Goal: Information Seeking & Learning: Learn about a topic

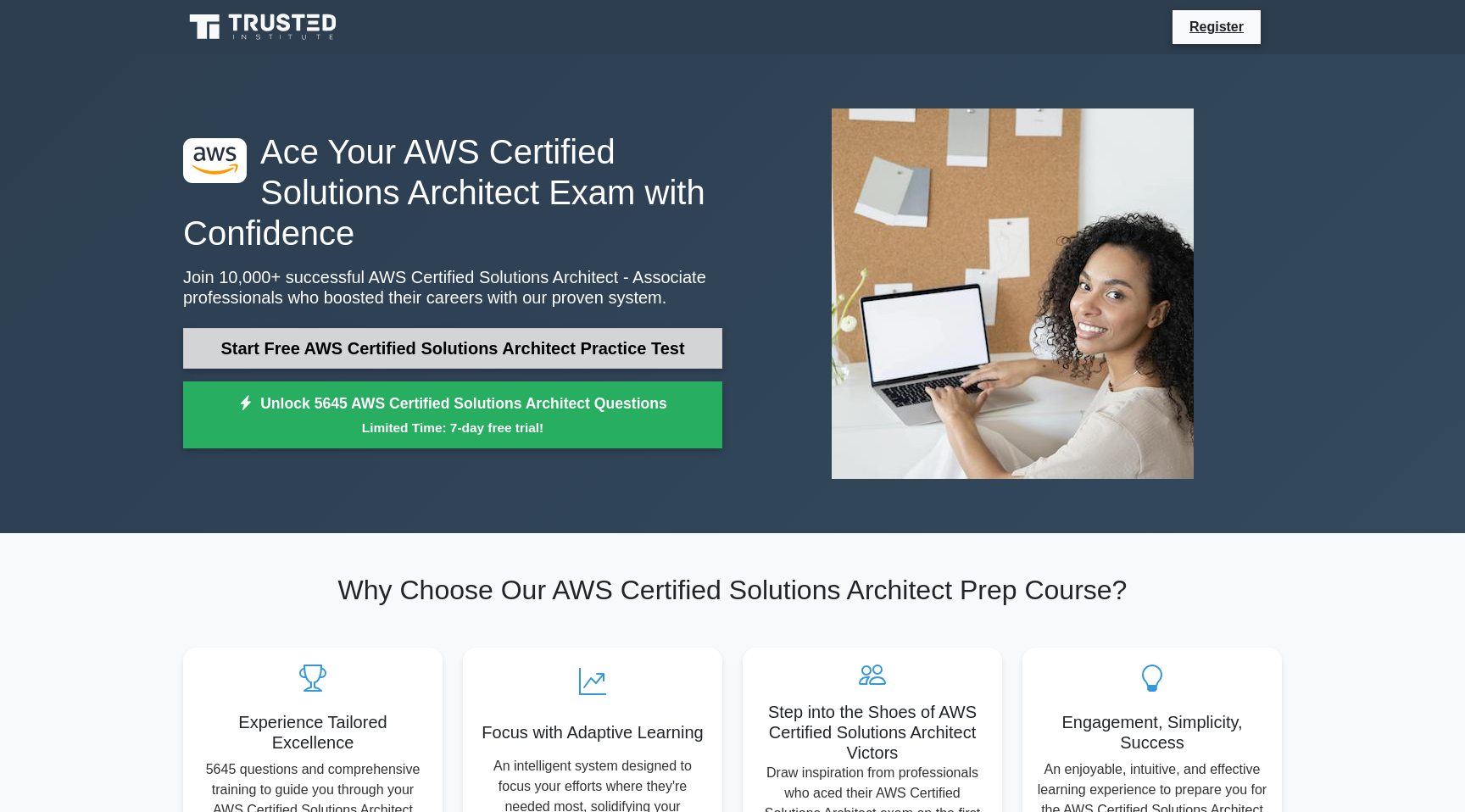
click at [428, 345] on link "Start Free AWS Certified Solutions Architect Practice Test" at bounding box center [452, 347] width 539 height 41
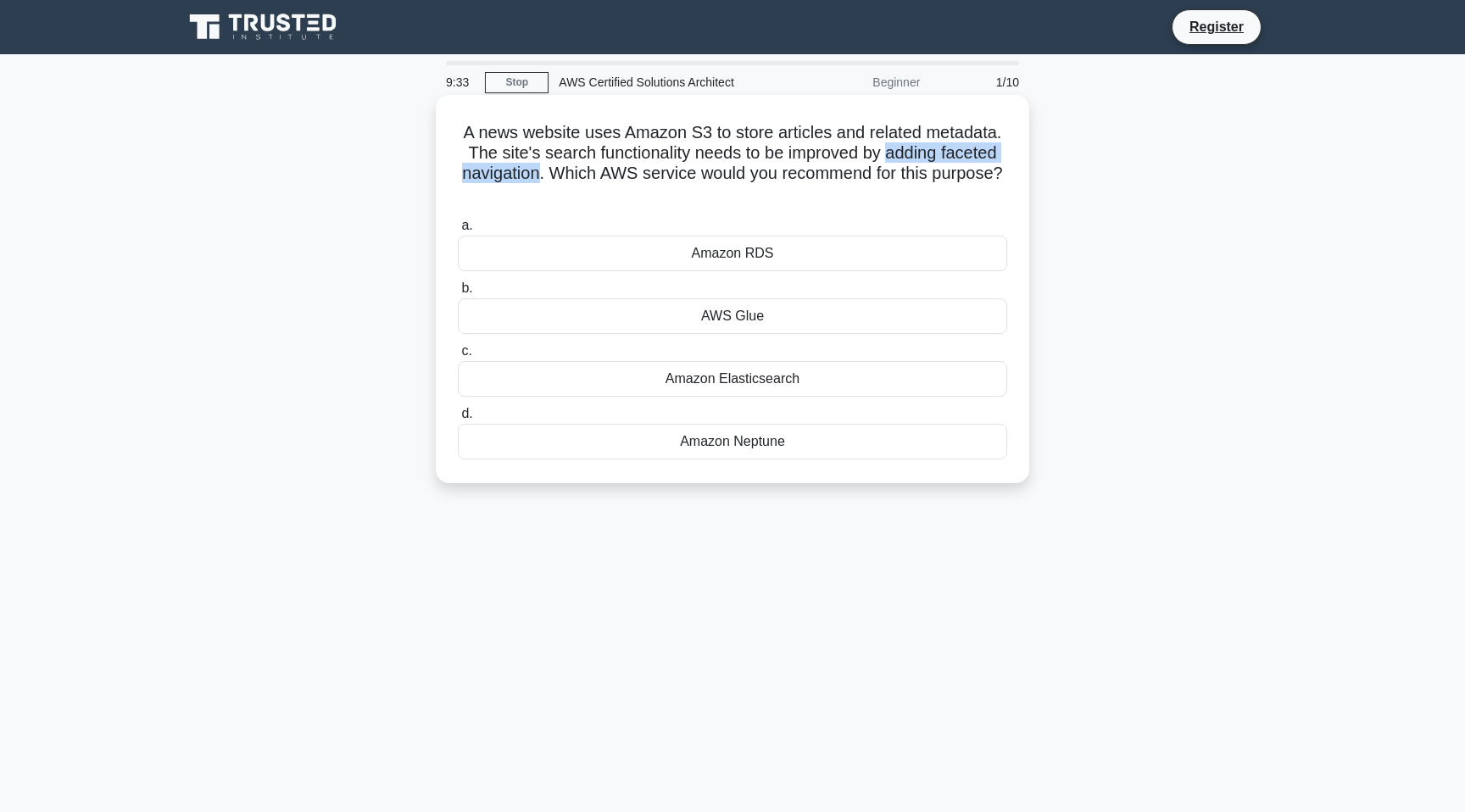
drag, startPoint x: 888, startPoint y: 155, endPoint x: 537, endPoint y: 177, distance: 351.7
click at [538, 177] on h5 "A news website uses Amazon S3 to store articles and related metadata. The site'…" at bounding box center [732, 164] width 553 height 83
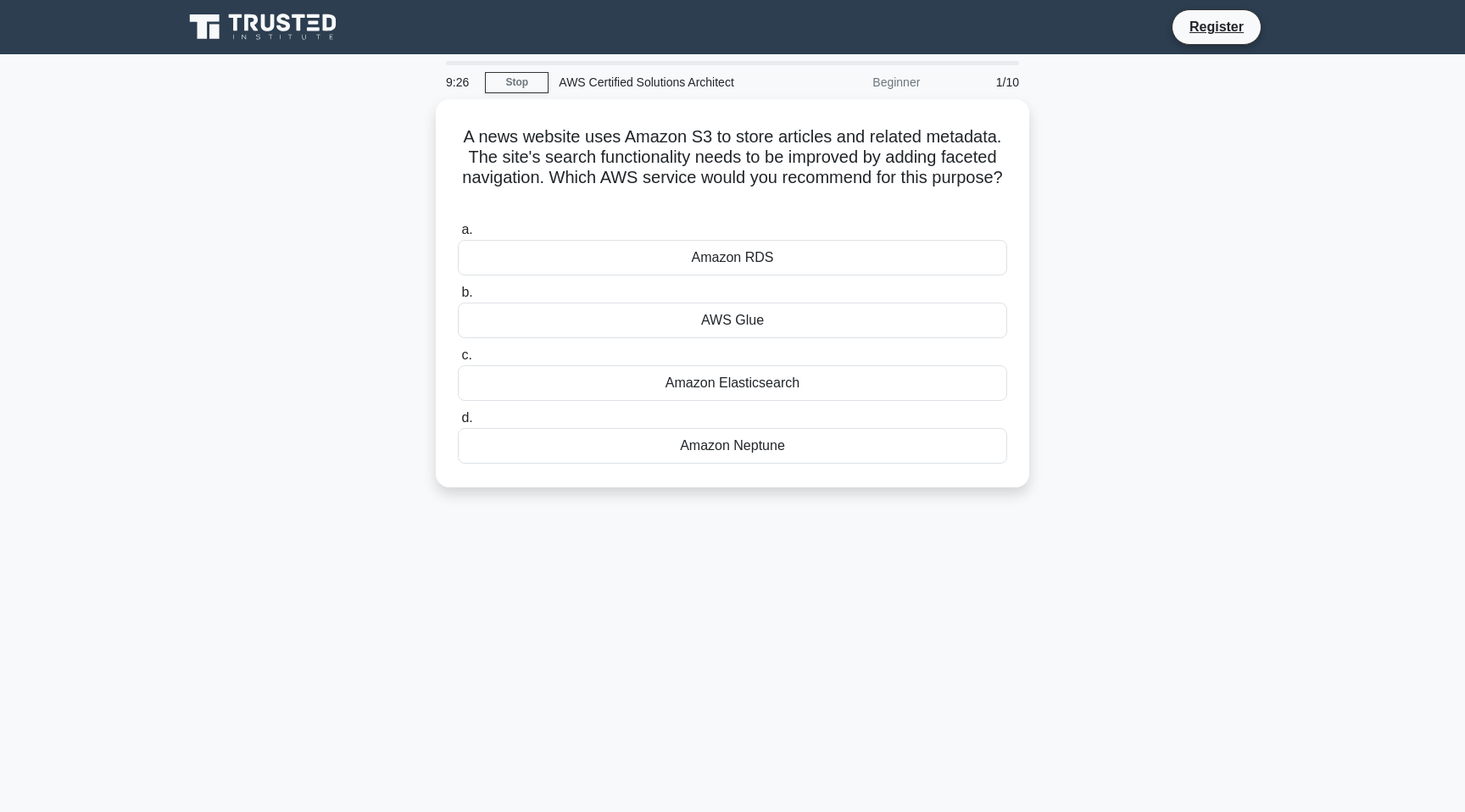
click at [1136, 240] on div "A news website uses Amazon S3 to store articles and related metadata. The site'…" at bounding box center [732, 304] width 1119 height 409
click at [767, 195] on h5 "A news website uses Amazon S3 to store articles and related metadata. The site'…" at bounding box center [732, 164] width 553 height 83
click at [722, 382] on div "Amazon Elasticsearch" at bounding box center [732, 379] width 549 height 36
click at [458, 356] on input "c. Amazon Elasticsearch" at bounding box center [458, 350] width 0 height 11
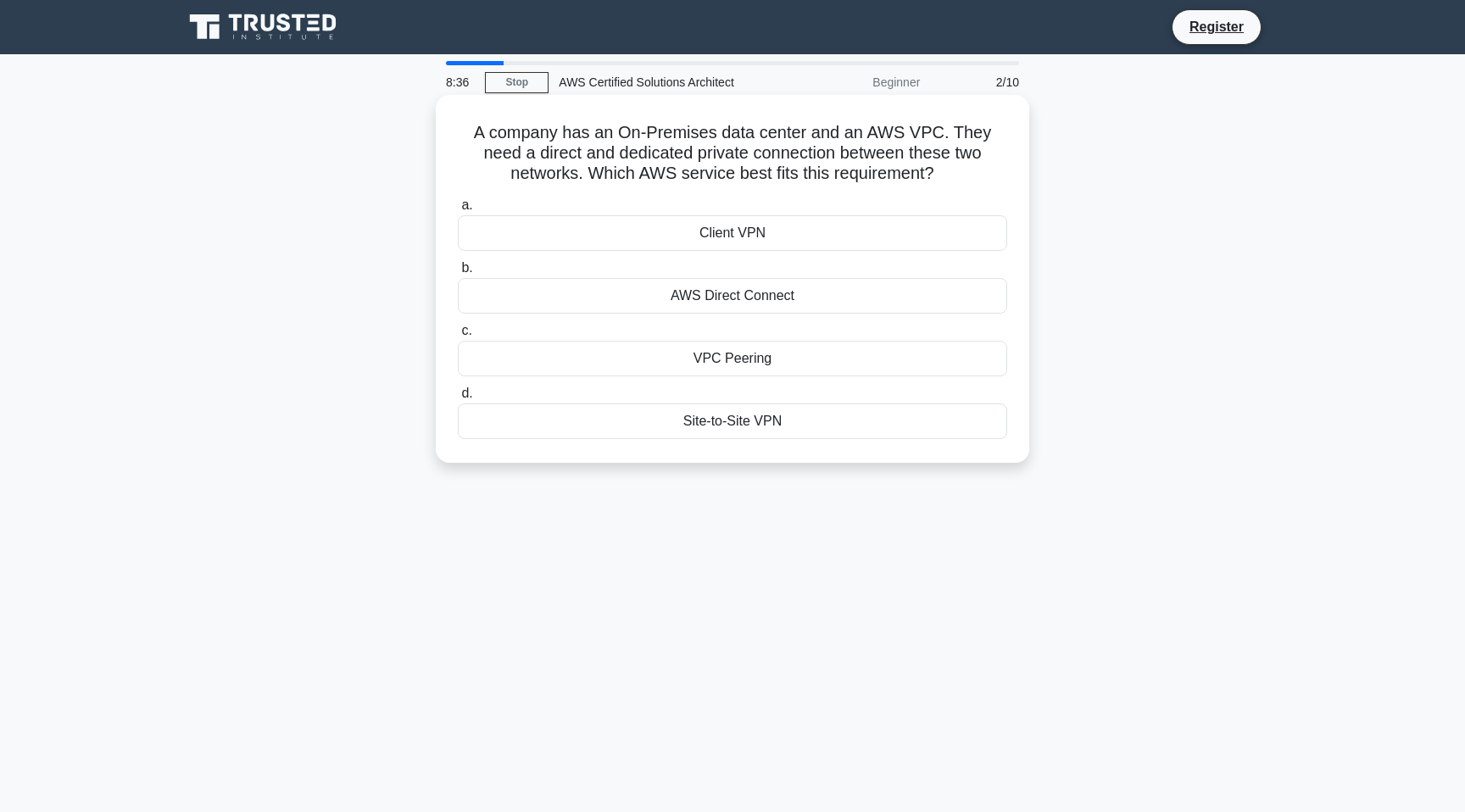
click at [753, 297] on div "AWS Direct Connect" at bounding box center [732, 296] width 549 height 36
click at [458, 274] on input "b. AWS Direct Connect" at bounding box center [458, 268] width 0 height 11
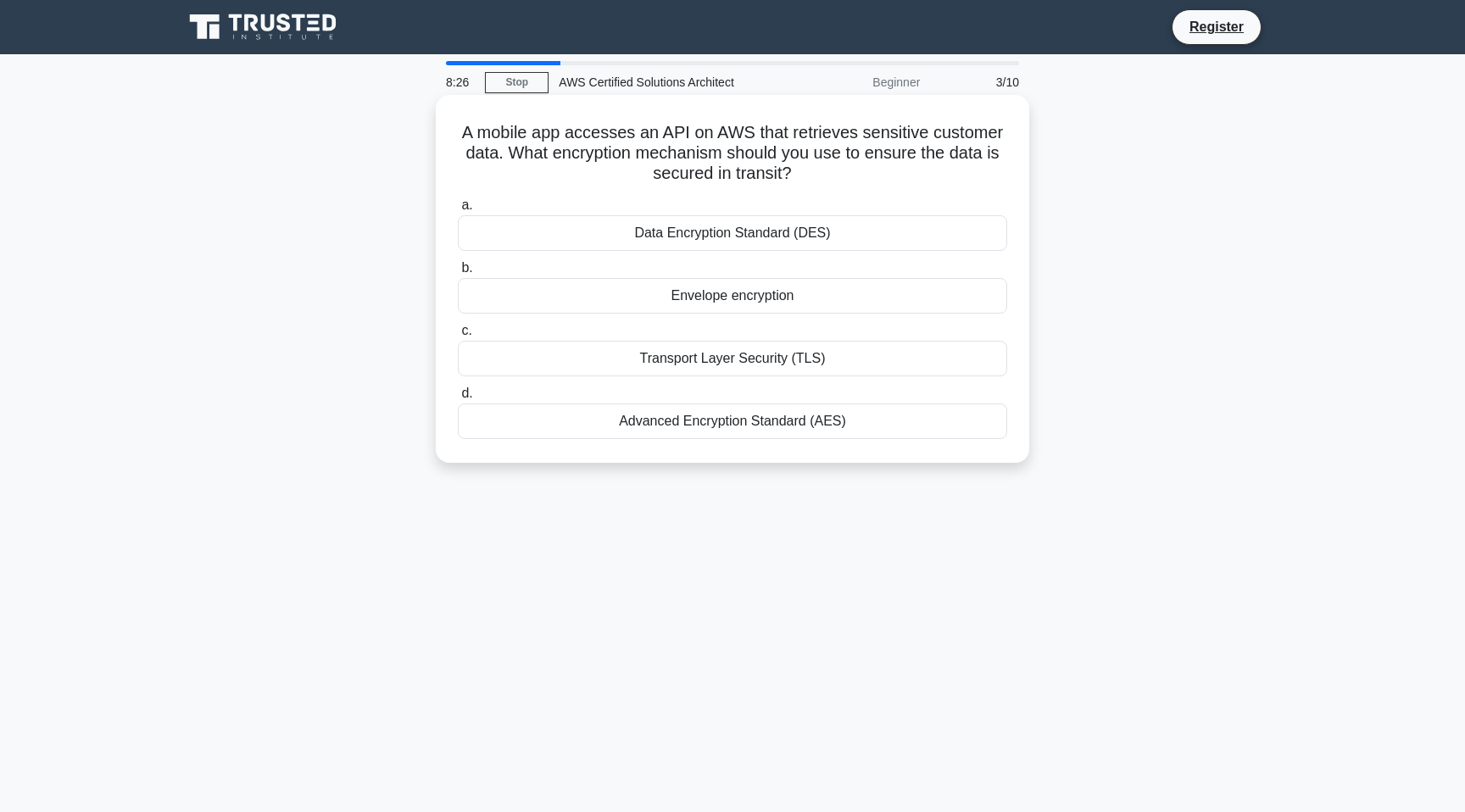
click at [683, 359] on div "Transport Layer Security (TLS)" at bounding box center [732, 358] width 549 height 36
click at [458, 337] on input "c. Transport Layer Security (TLS)" at bounding box center [458, 331] width 0 height 11
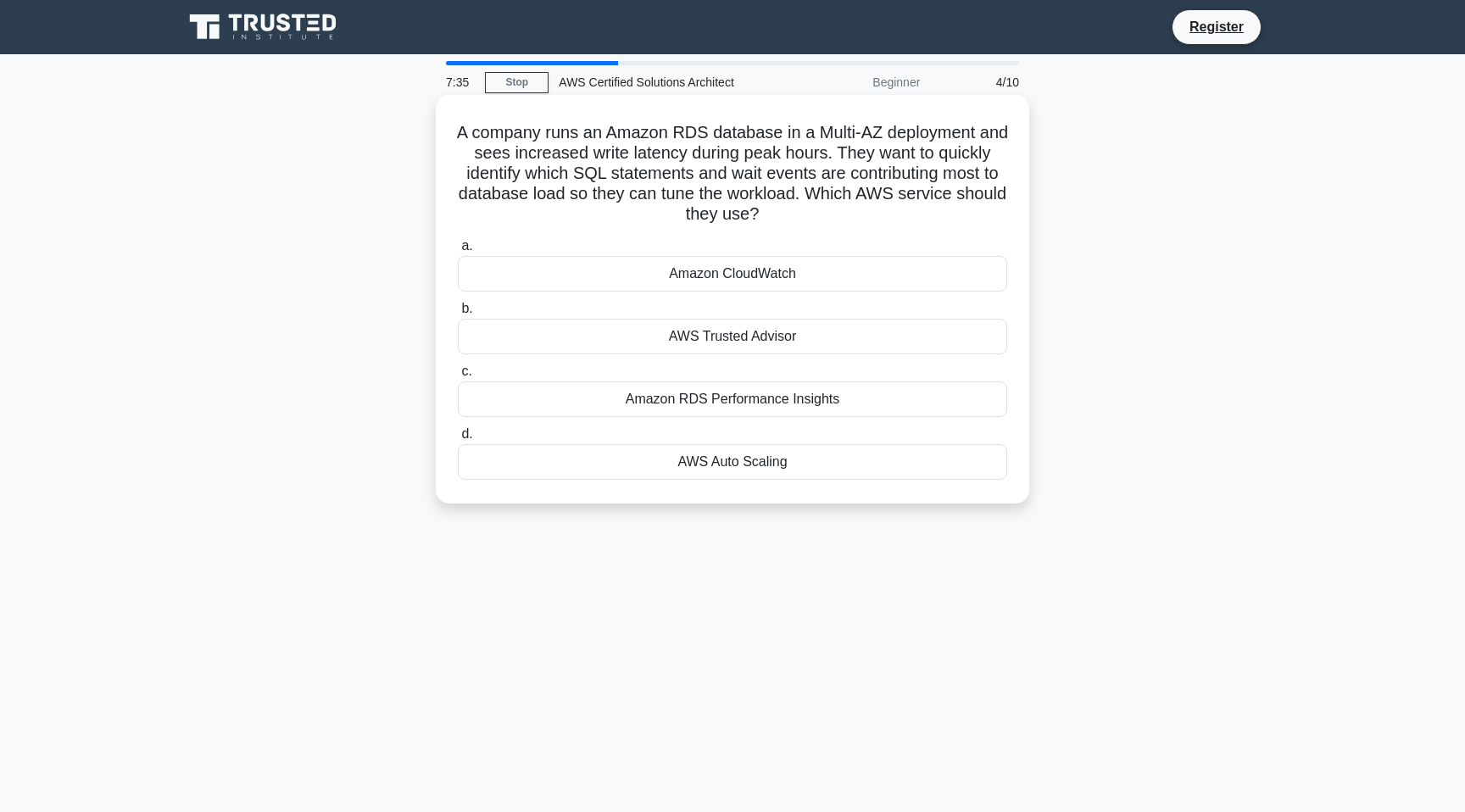
click at [749, 272] on div "Amazon CloudWatch" at bounding box center [732, 274] width 549 height 36
click at [458, 252] on input "a. Amazon CloudWatch" at bounding box center [458, 245] width 0 height 11
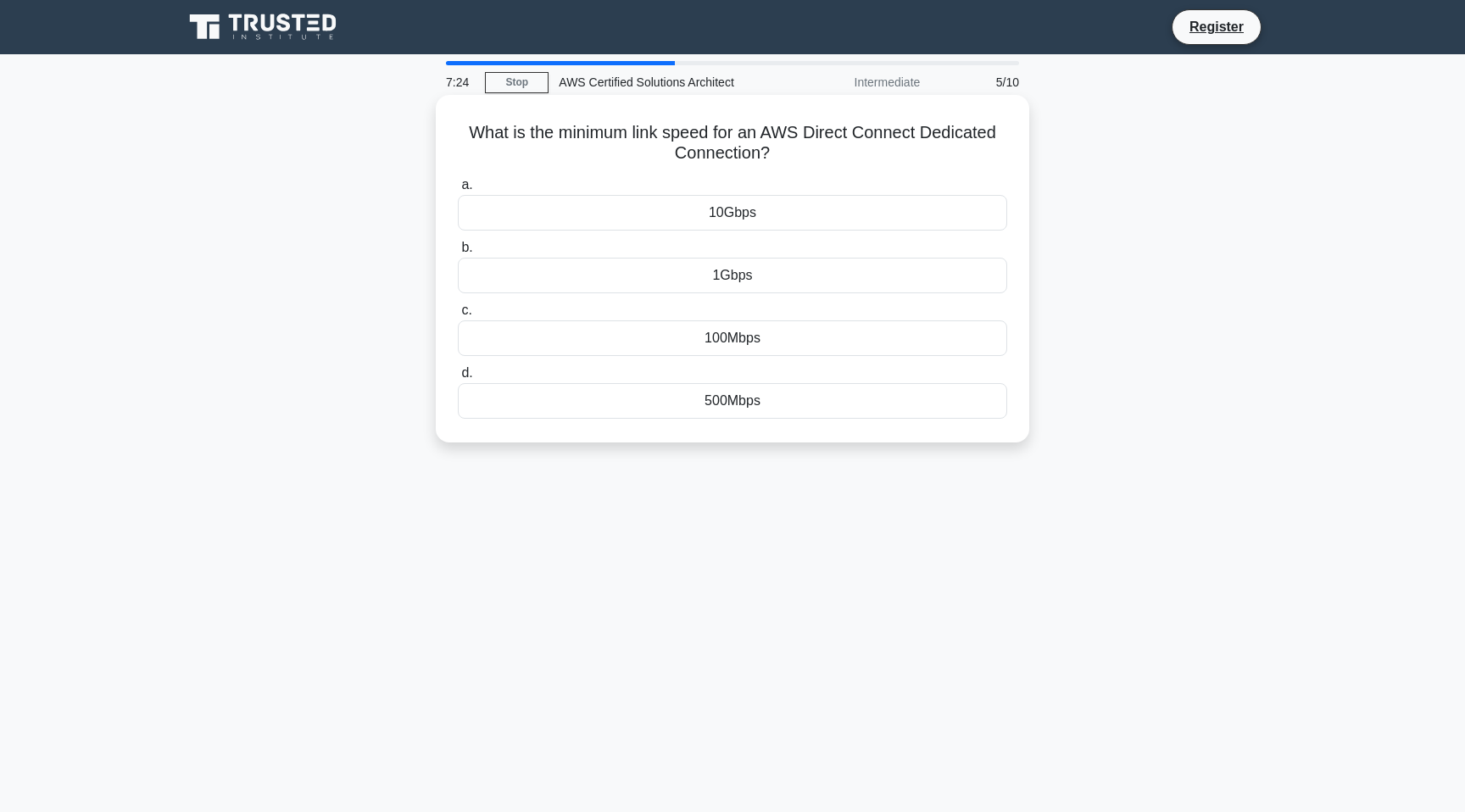
click at [730, 277] on div "1Gbps" at bounding box center [732, 276] width 549 height 36
click at [458, 253] on input "b. 1Gbps" at bounding box center [458, 247] width 0 height 11
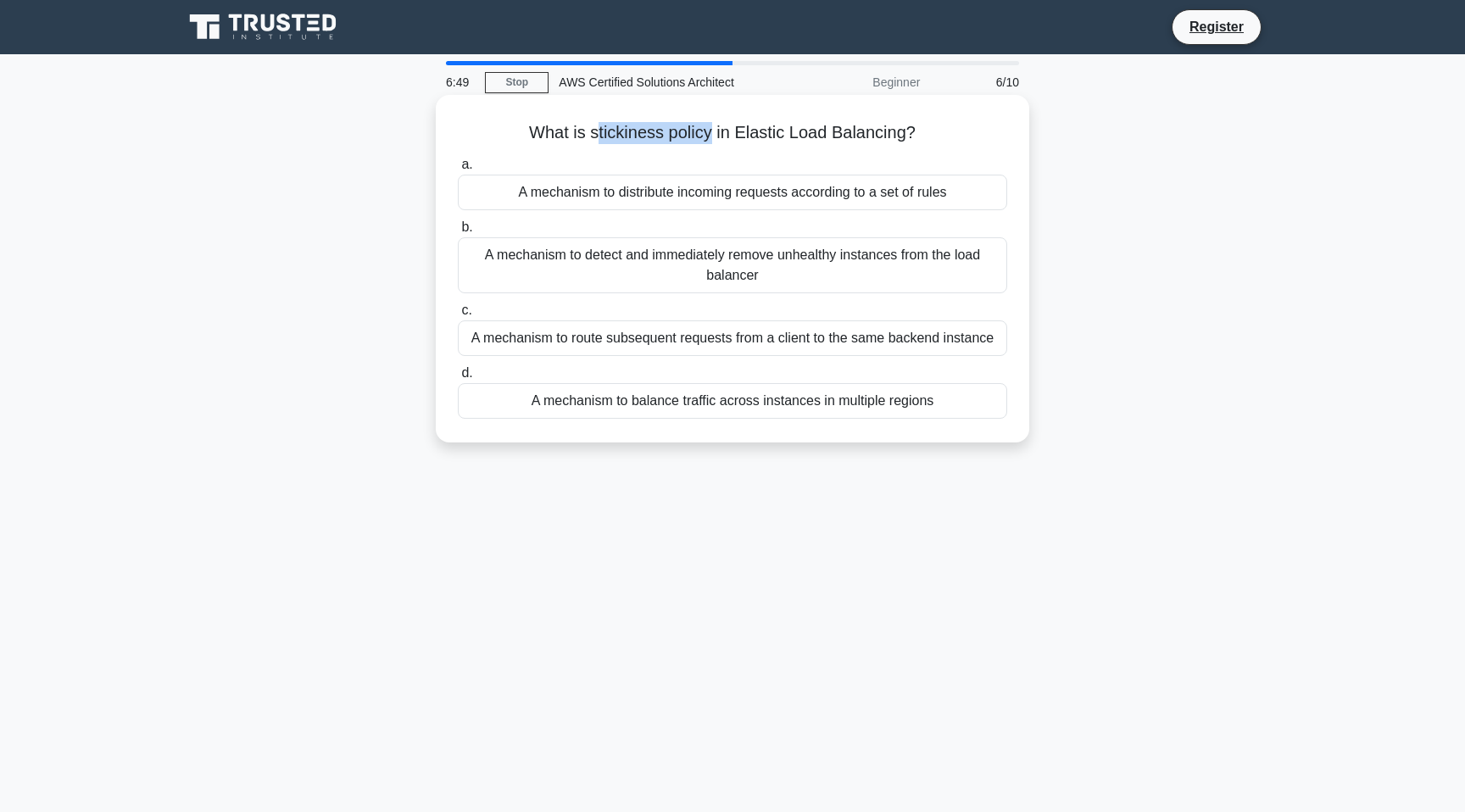
drag, startPoint x: 711, startPoint y: 133, endPoint x: 597, endPoint y: 133, distance: 114.0
click at [597, 133] on h5 "What is stickiness policy in Elastic Load Balancing? .spinner_0XTQ{transform-or…" at bounding box center [732, 133] width 553 height 22
drag, startPoint x: 595, startPoint y: 132, endPoint x: 710, endPoint y: 130, distance: 115.0
click at [710, 130] on h5 "What is stickiness policy in Elastic Load Balancing? .spinner_0XTQ{transform-or…" at bounding box center [732, 133] width 553 height 22
click at [710, 102] on div "What is stickiness policy in Elastic Load Balancing? .spinner_0XTQ{transform-or…" at bounding box center [733, 268] width 580 height 334
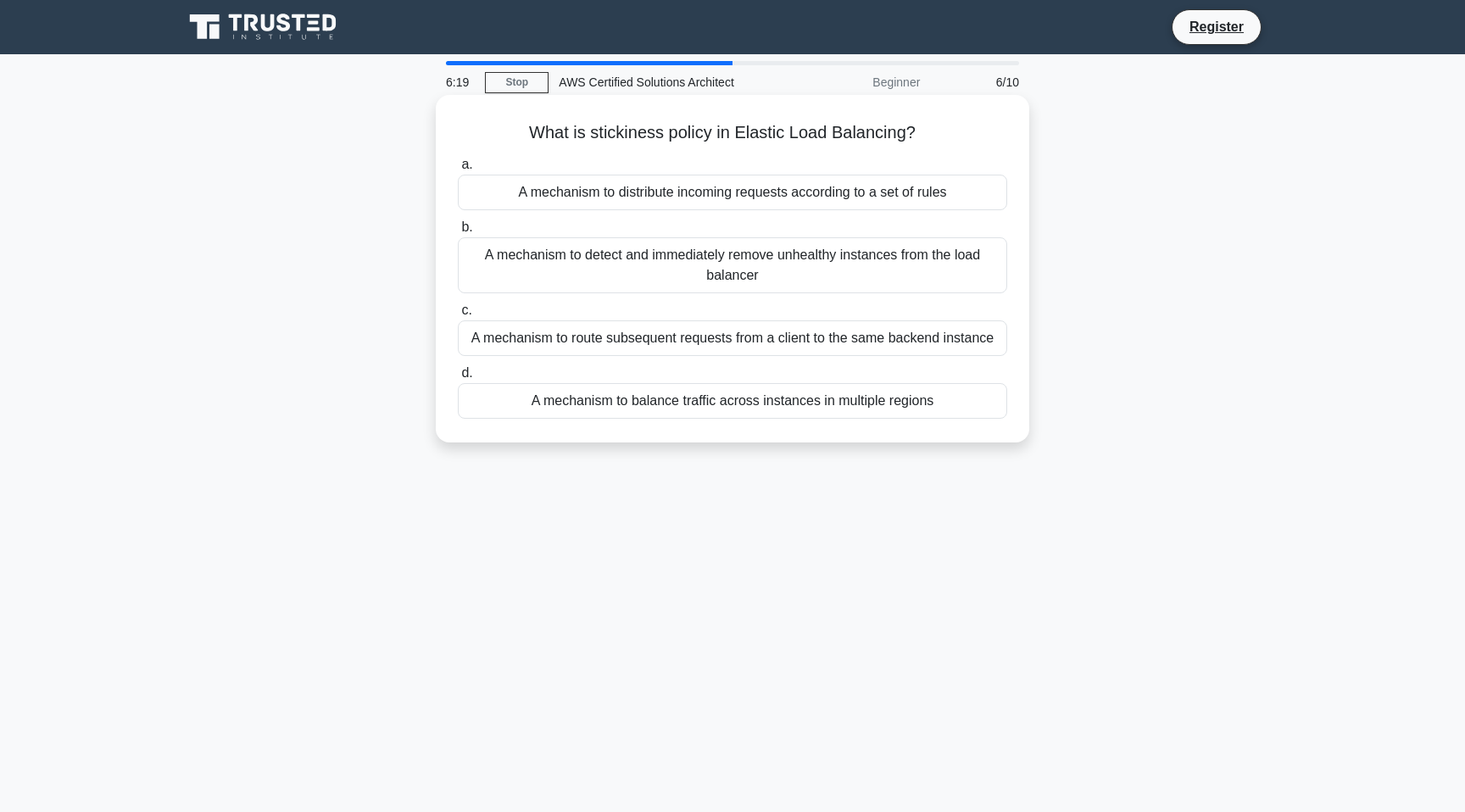
click at [665, 191] on div "A mechanism to distribute incoming requests according to a set of rules" at bounding box center [732, 193] width 549 height 36
click at [458, 171] on input "a. A mechanism to distribute incoming requests according to a set of rules" at bounding box center [458, 165] width 0 height 11
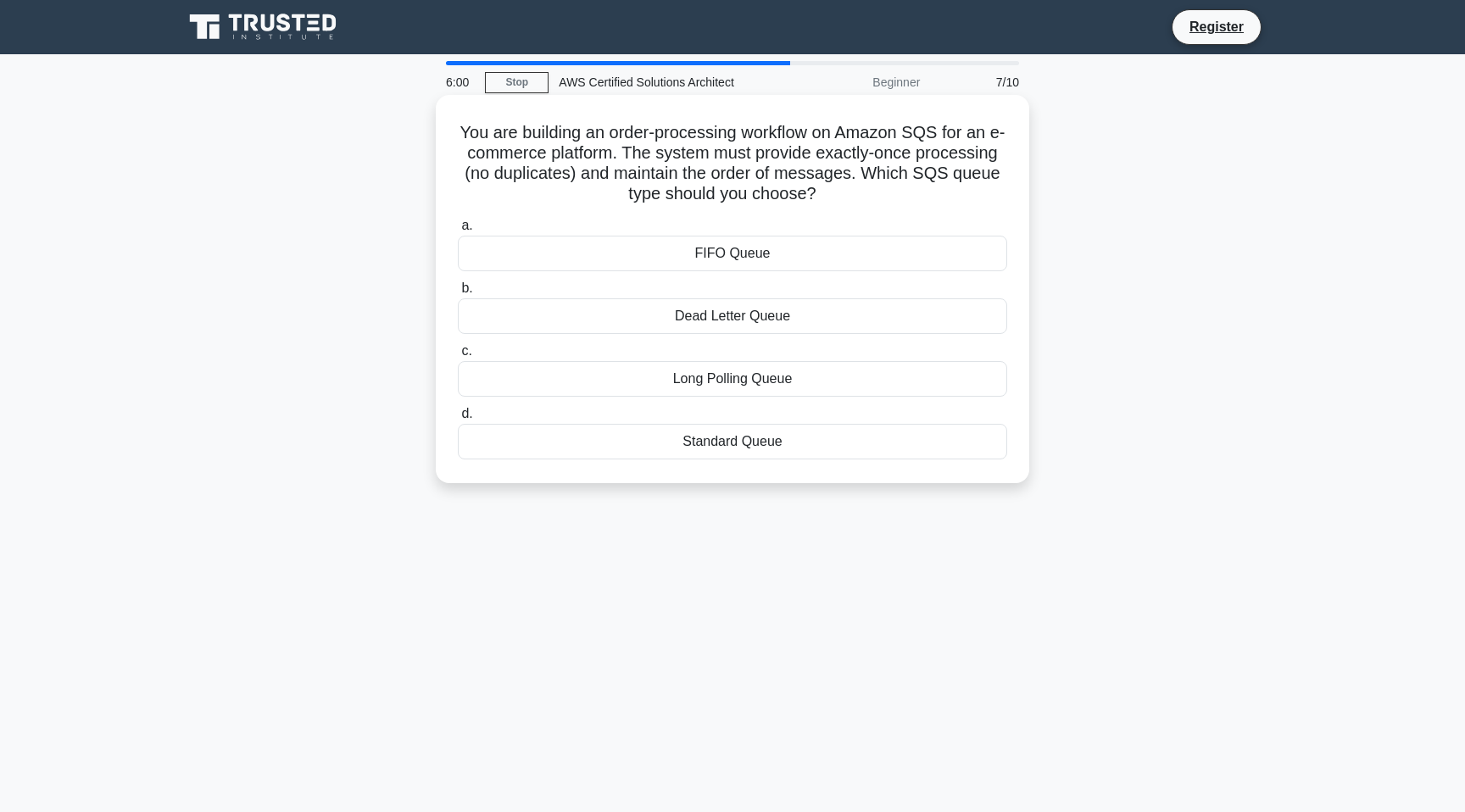
click at [739, 257] on div "FIFO Queue" at bounding box center [732, 253] width 549 height 36
click at [458, 231] on input "a. FIFO Queue" at bounding box center [458, 225] width 0 height 11
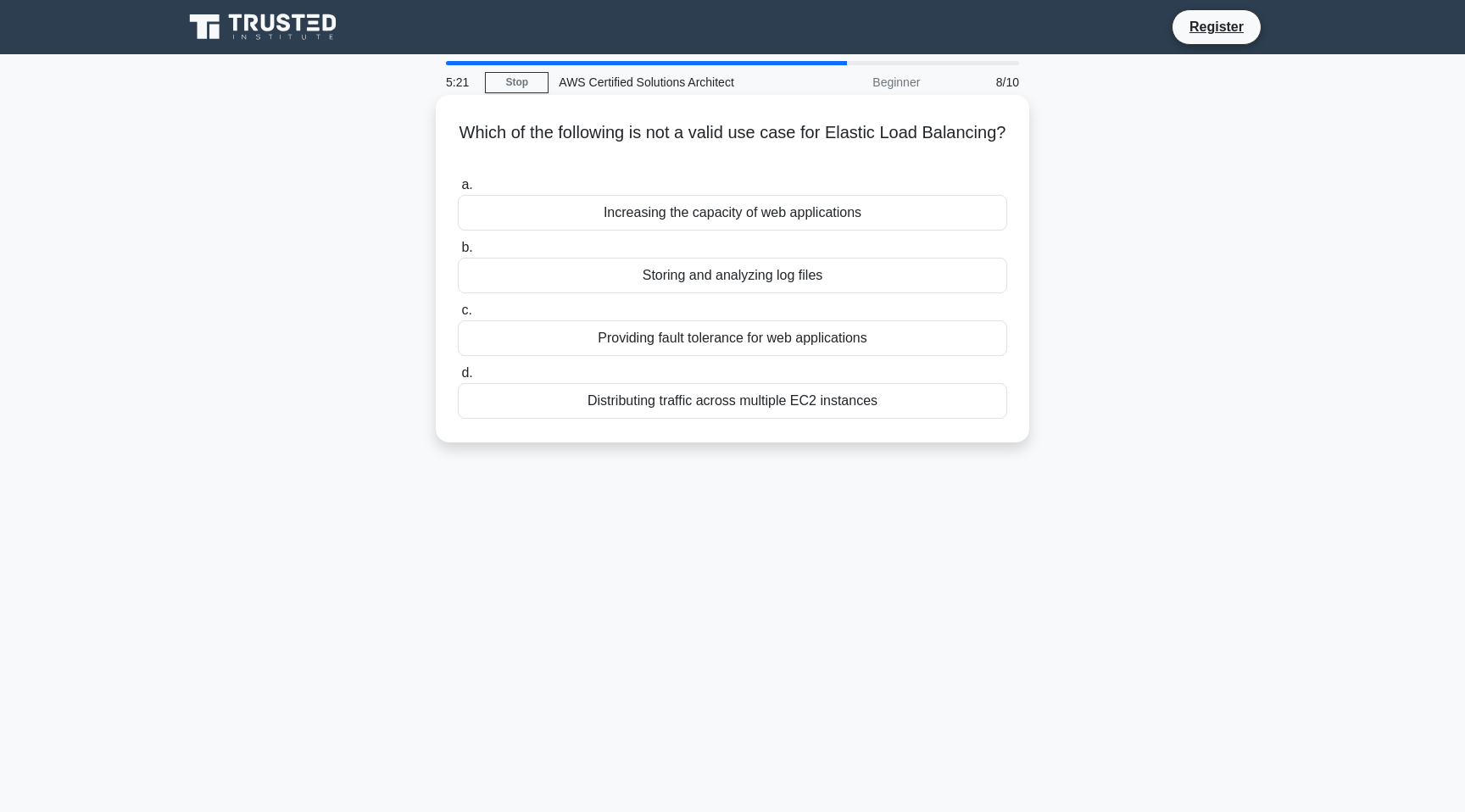
click at [706, 338] on div "Providing fault tolerance for web applications" at bounding box center [732, 338] width 549 height 36
click at [458, 316] on input "c. Providing fault tolerance for web applications" at bounding box center [458, 310] width 0 height 11
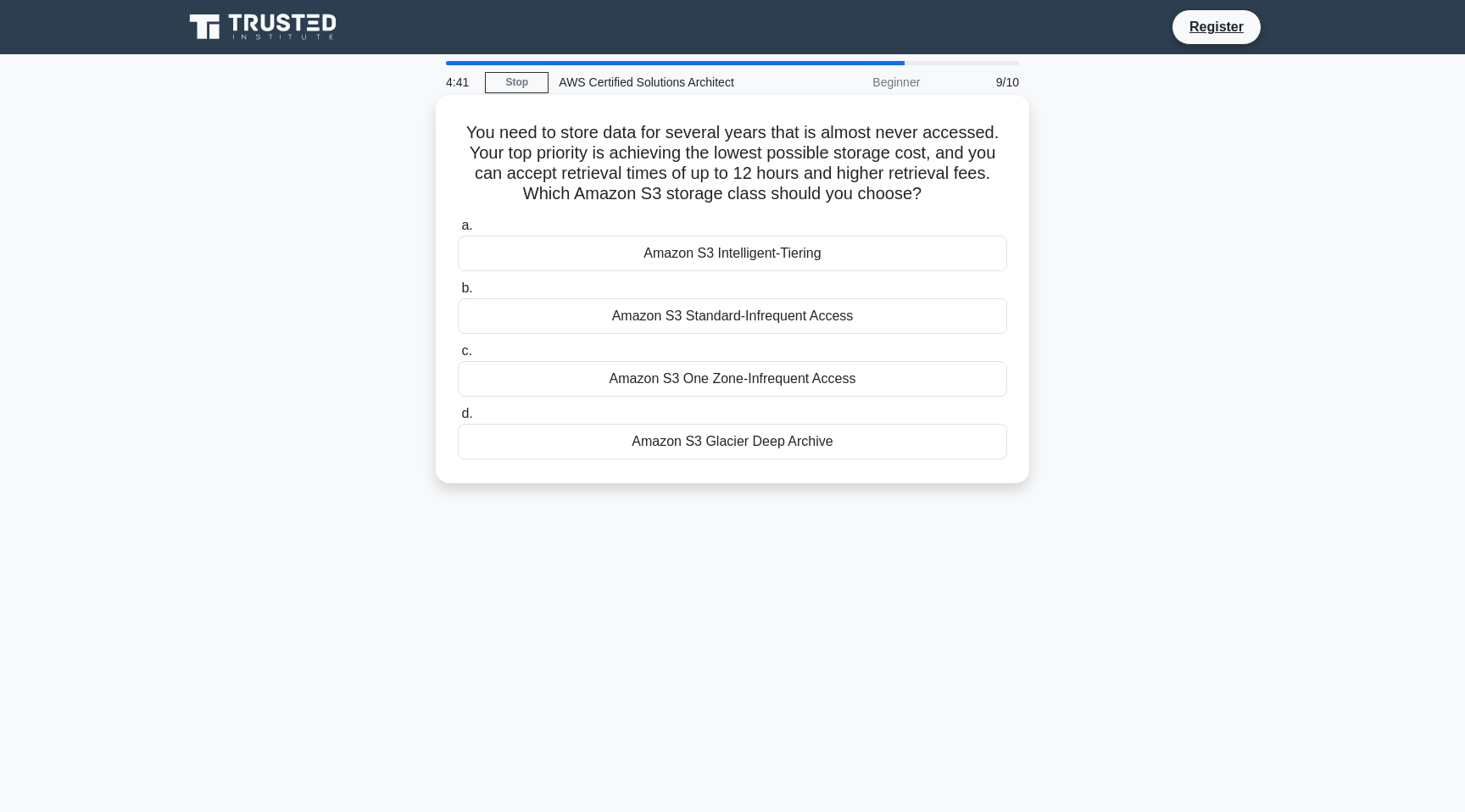
click at [713, 449] on div "Amazon S3 Glacier Deep Archive" at bounding box center [732, 442] width 549 height 36
click at [458, 420] on input "d. Amazon S3 Glacier Deep Archive" at bounding box center [458, 414] width 0 height 11
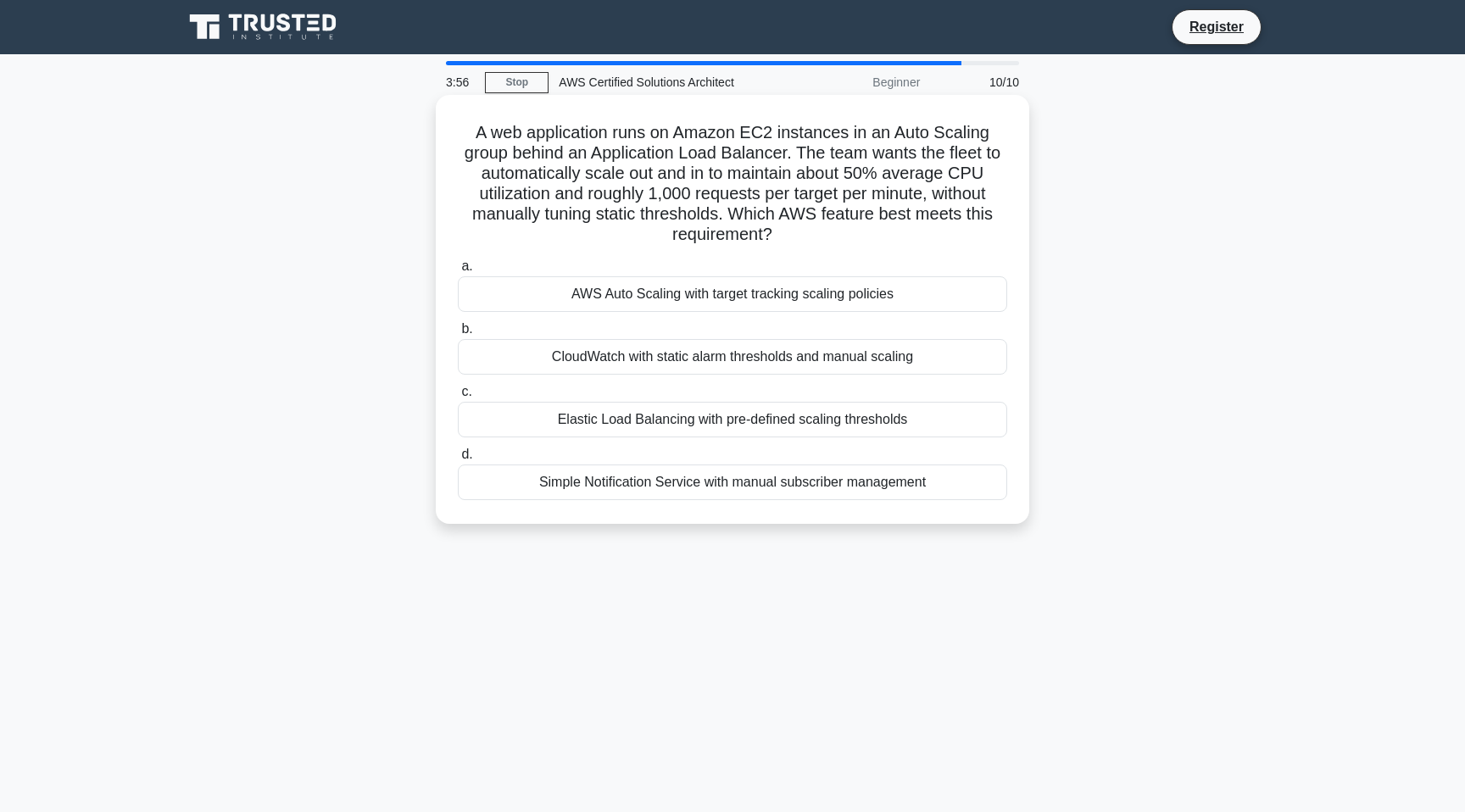
click at [784, 301] on div "AWS Auto Scaling with target tracking scaling policies" at bounding box center [732, 294] width 549 height 36
click at [458, 272] on input "a. AWS Auto Scaling with target tracking scaling policies" at bounding box center [458, 266] width 0 height 11
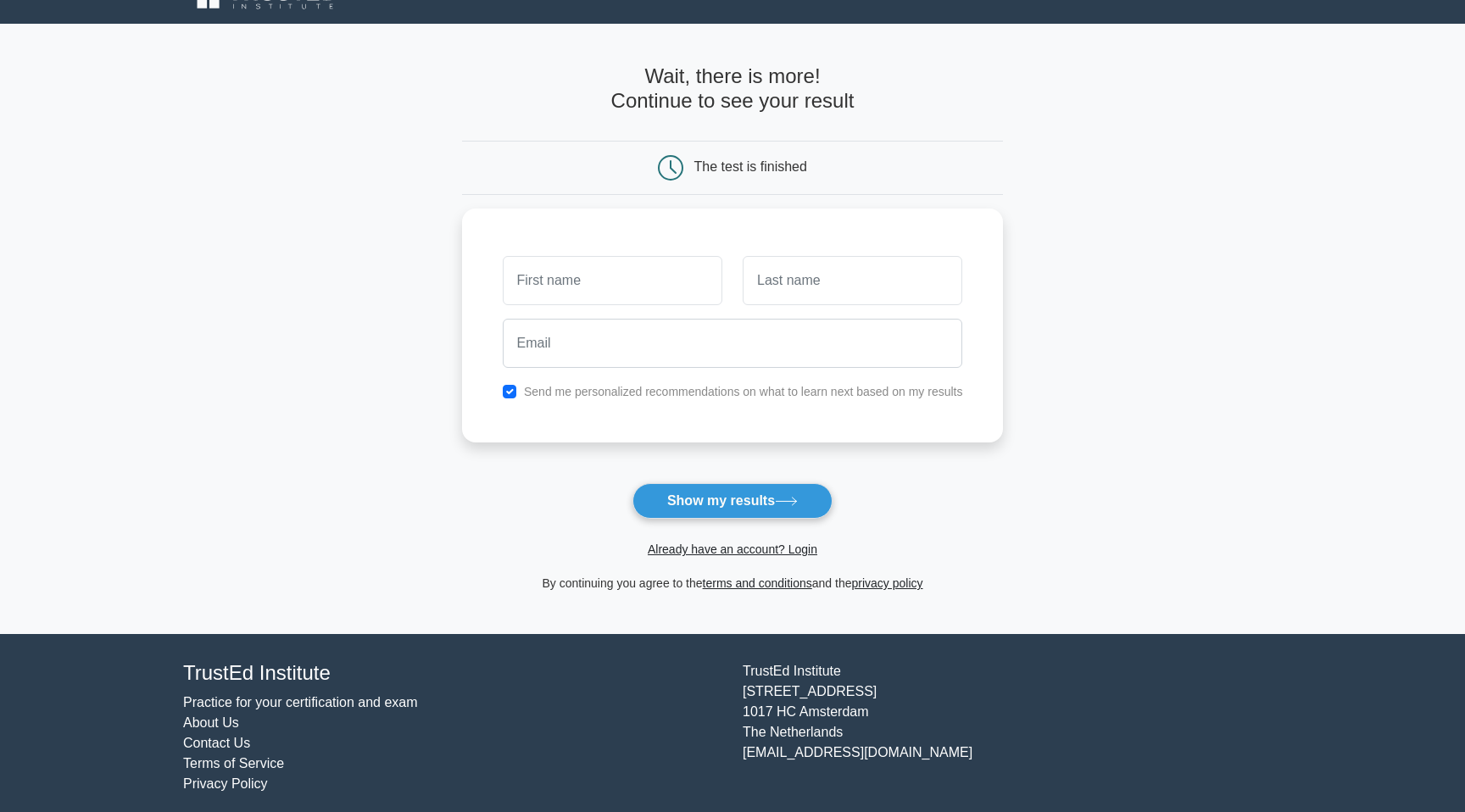
scroll to position [40, 0]
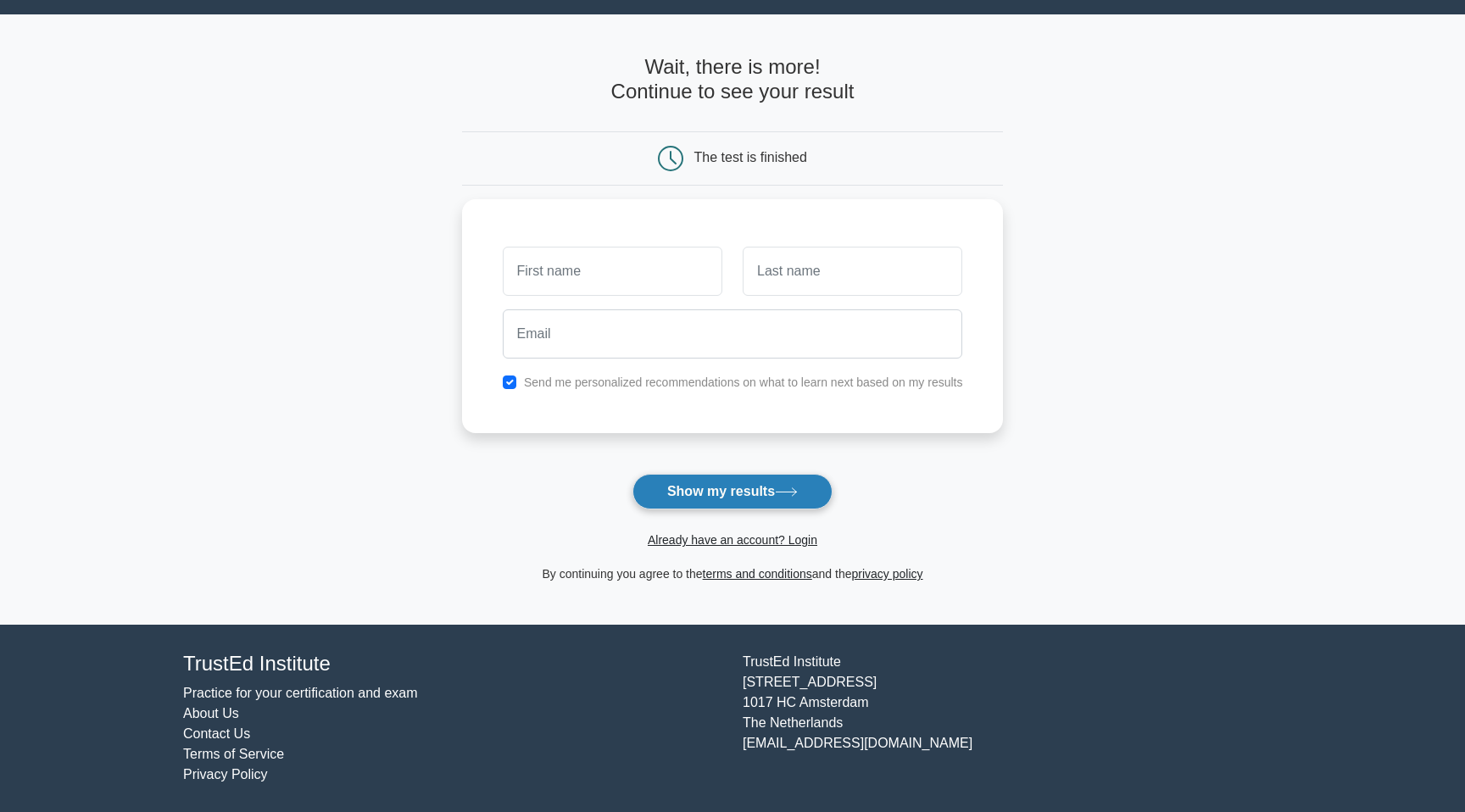
click at [722, 496] on button "Show my results" at bounding box center [732, 491] width 200 height 36
click at [740, 186] on form "Wait, there is more! Continue to see your result The test is finished and the" at bounding box center [733, 319] width 542 height 529
click at [637, 276] on input "text" at bounding box center [612, 267] width 220 height 50
click at [649, 236] on div at bounding box center [613, 266] width 240 height 63
click at [624, 276] on input "text" at bounding box center [612, 267] width 220 height 50
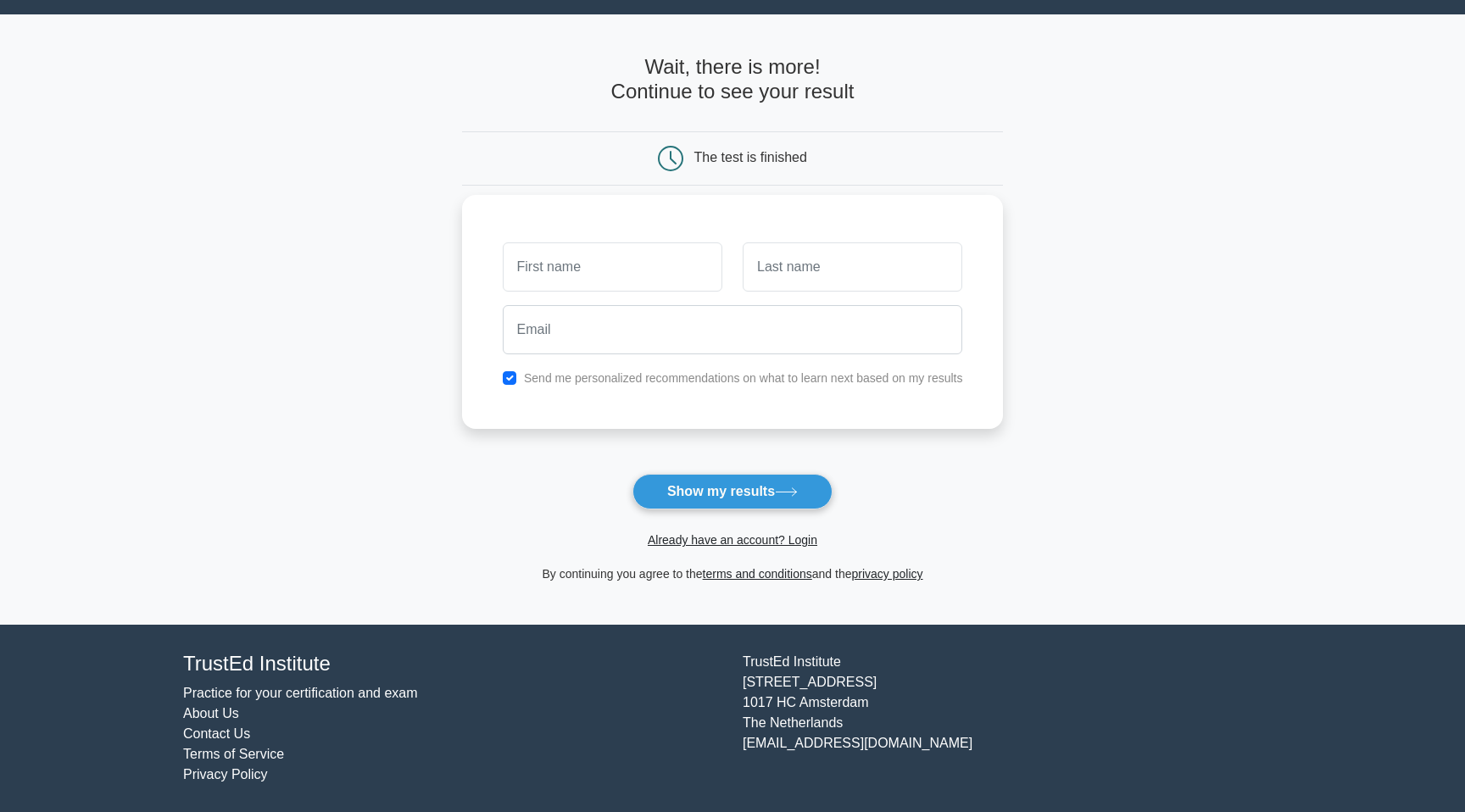
click at [653, 210] on div "Send me personalized recommendations on what to learn next based on my results" at bounding box center [733, 312] width 542 height 234
click at [549, 379] on label "Send me personalized recommendations on what to learn next based on my results" at bounding box center [744, 378] width 439 height 14
click at [514, 378] on input "checkbox" at bounding box center [510, 378] width 14 height 14
checkbox input "false"
click at [570, 269] on input "text" at bounding box center [612, 267] width 220 height 50
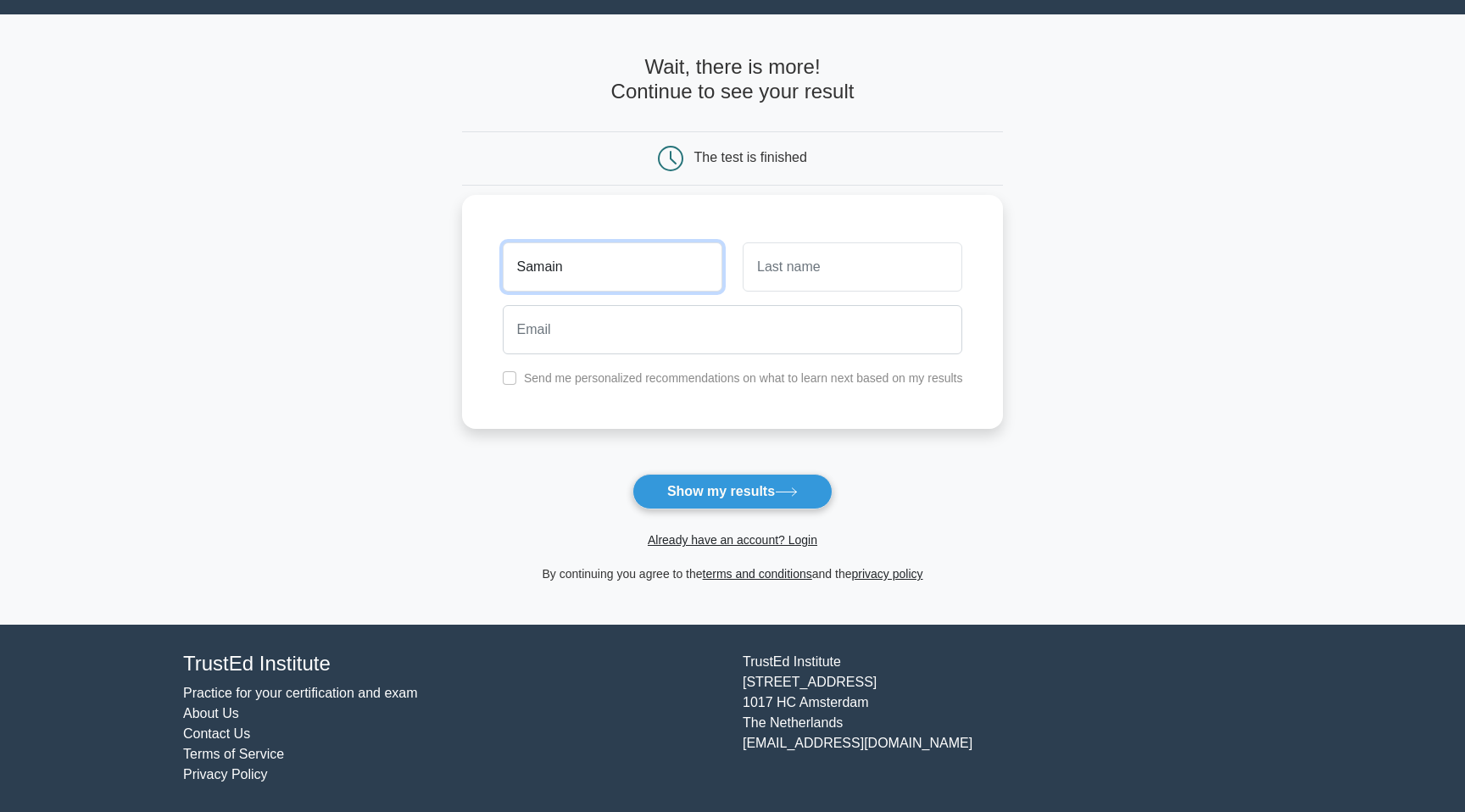
type input "Samain"
click at [890, 275] on input "text" at bounding box center [852, 267] width 220 height 50
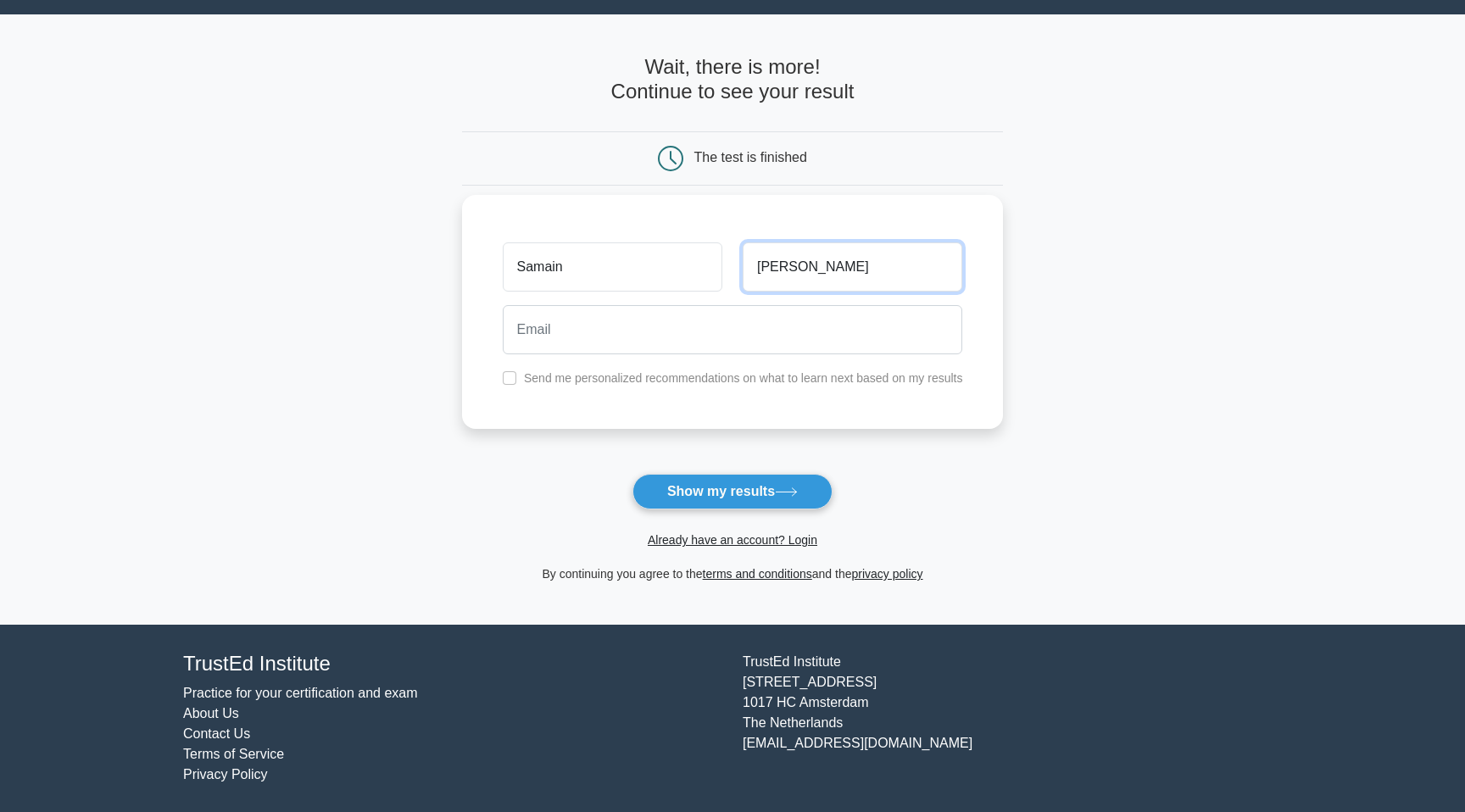
type input "Clement"
click at [750, 334] on input "email" at bounding box center [733, 330] width 461 height 50
